Goal: Entertainment & Leisure: Consume media (video, audio)

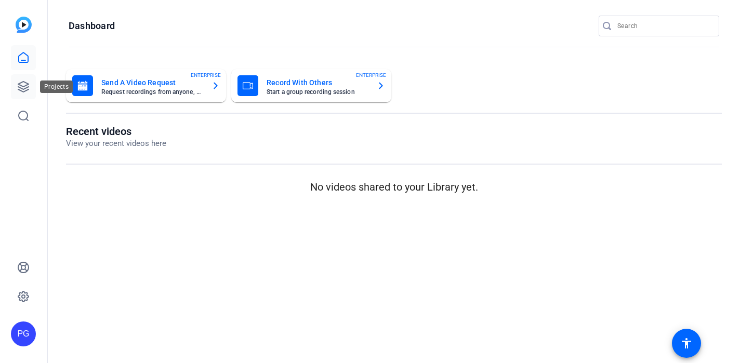
click at [25, 83] on icon at bounding box center [23, 86] width 12 height 12
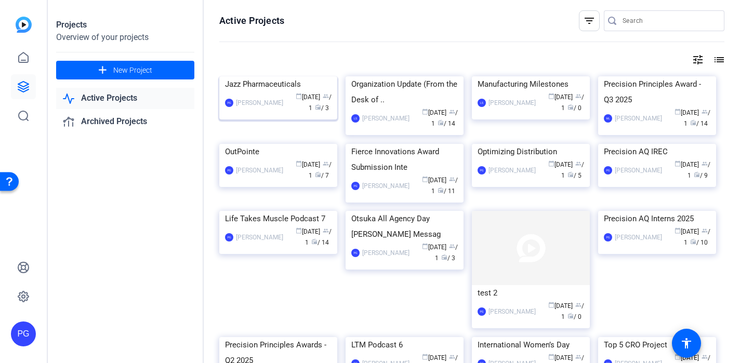
click at [302, 76] on img at bounding box center [278, 76] width 118 height 0
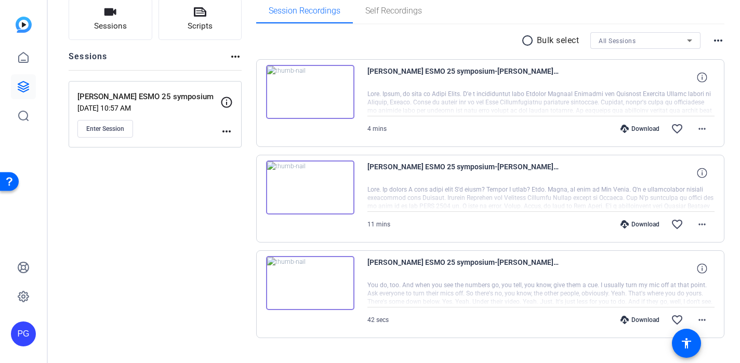
scroll to position [75, 0]
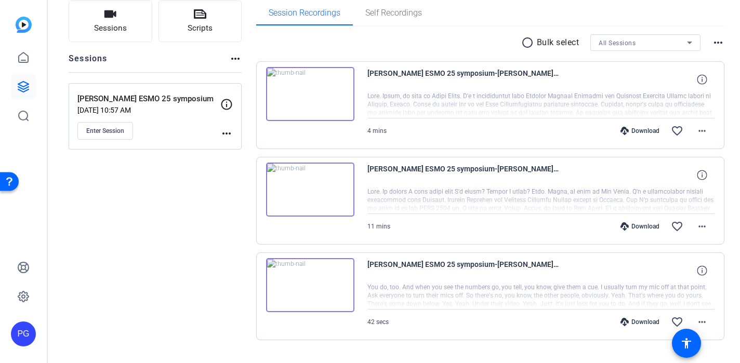
click at [308, 91] on img at bounding box center [310, 94] width 88 height 54
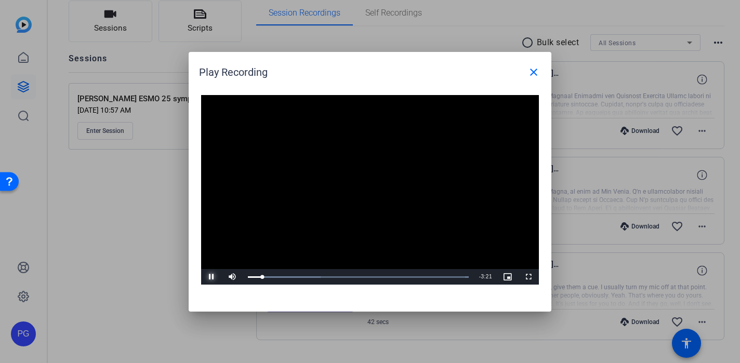
click at [212, 277] on span "Video Player" at bounding box center [211, 277] width 21 height 0
click at [532, 71] on mat-icon "close" at bounding box center [533, 72] width 12 height 12
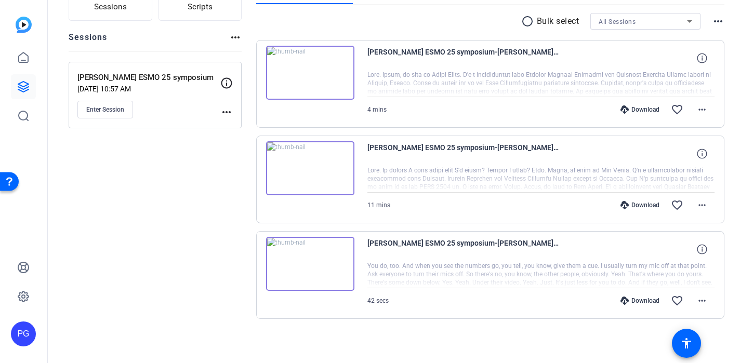
scroll to position [98, 0]
